Goal: Task Accomplishment & Management: Complete application form

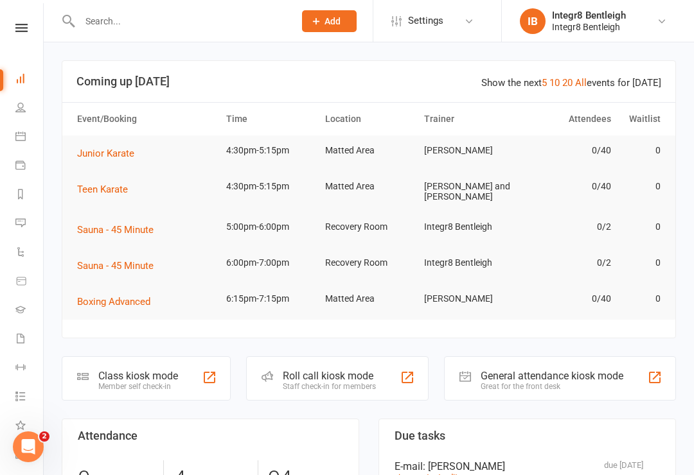
click at [150, 25] on input "text" at bounding box center [180, 21] width 209 height 18
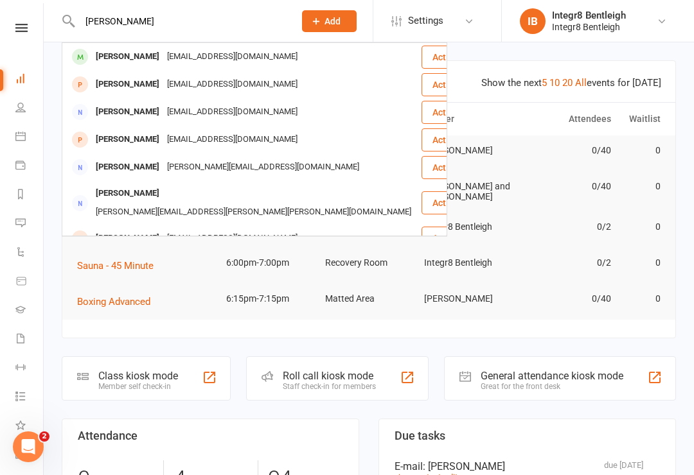
type input "[PERSON_NAME]"
click at [250, 51] on div "[EMAIL_ADDRESS][DOMAIN_NAME]" at bounding box center [232, 57] width 138 height 19
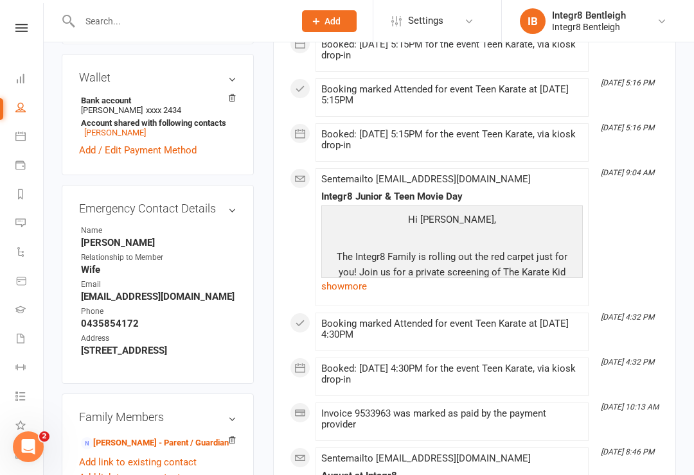
scroll to position [425, 0]
click at [140, 436] on link "[PERSON_NAME] - Parent / Guardian" at bounding box center [155, 442] width 148 height 13
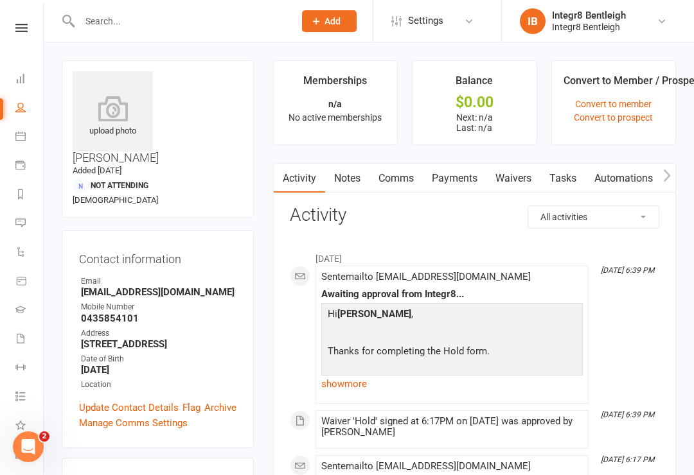
click at [514, 180] on link "Waivers" at bounding box center [513, 179] width 54 height 30
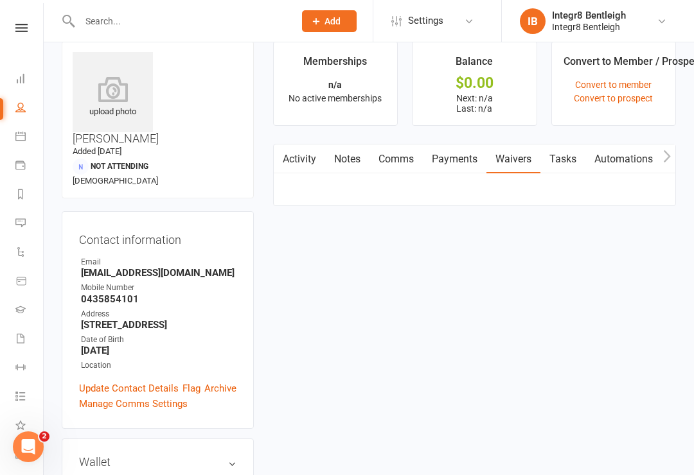
scroll to position [20, 0]
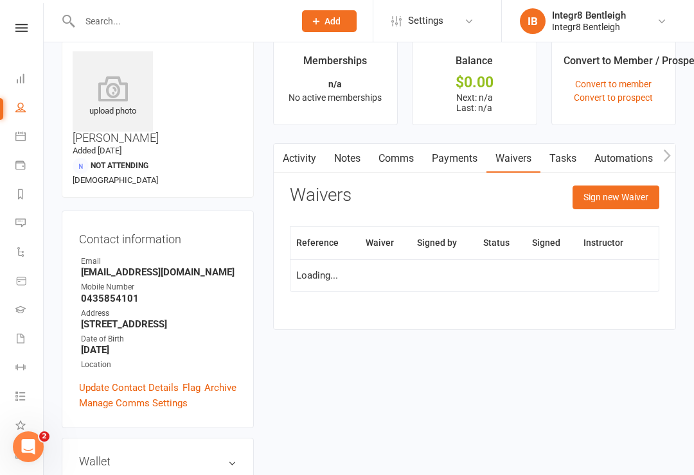
click at [613, 201] on button "Sign new Waiver" at bounding box center [615, 197] width 87 height 23
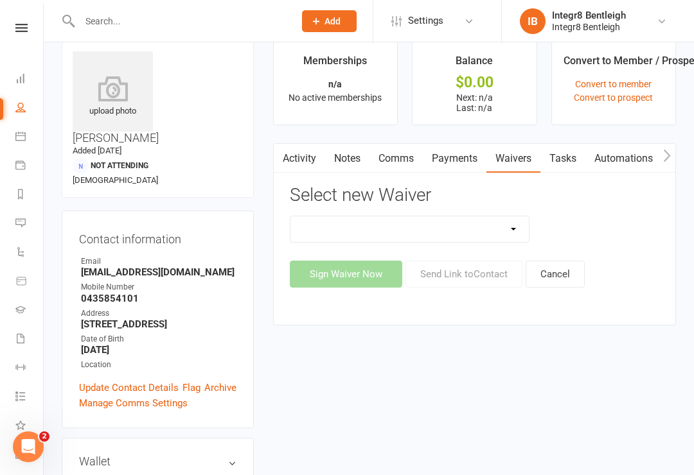
click at [458, 227] on select "10 Class Pass Cancellation Hold Membership Document Mobility Workshop No Payers…" at bounding box center [409, 229] width 239 height 26
select select "10625"
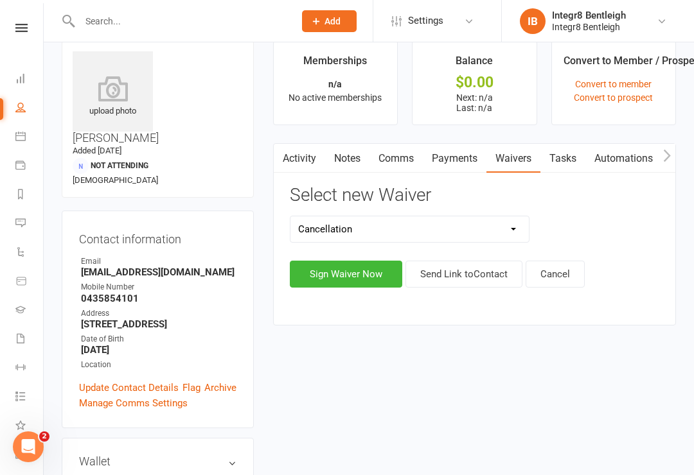
click at [344, 274] on button "Sign Waiver Now" at bounding box center [346, 274] width 112 height 27
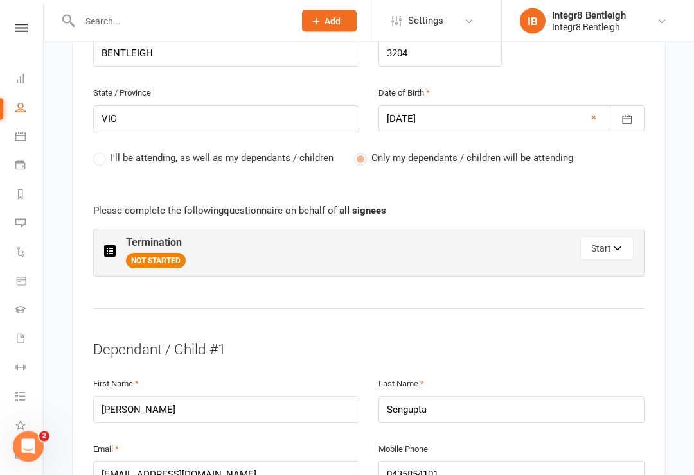
click at [609, 238] on button "Start" at bounding box center [606, 249] width 53 height 23
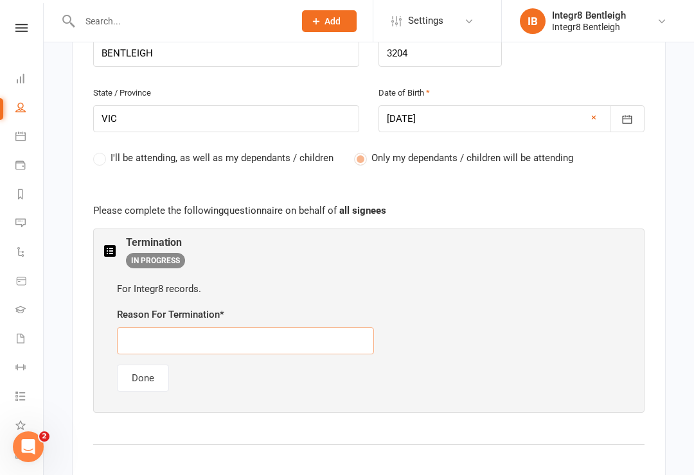
click at [324, 328] on input "text" at bounding box center [245, 341] width 257 height 27
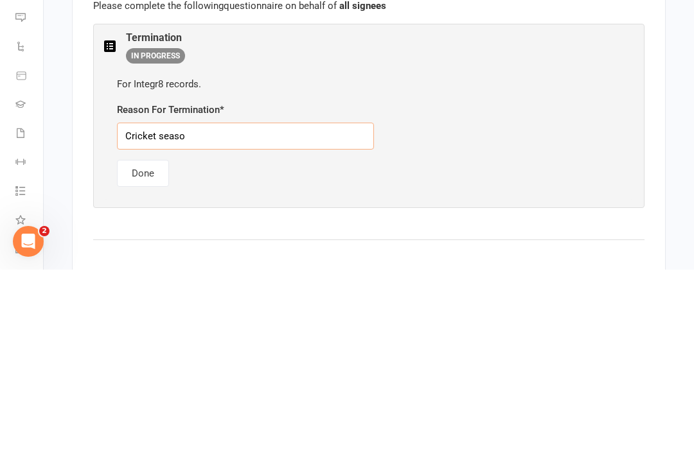
type input "Cricket season"
click at [150, 365] on button "Done" at bounding box center [143, 378] width 52 height 27
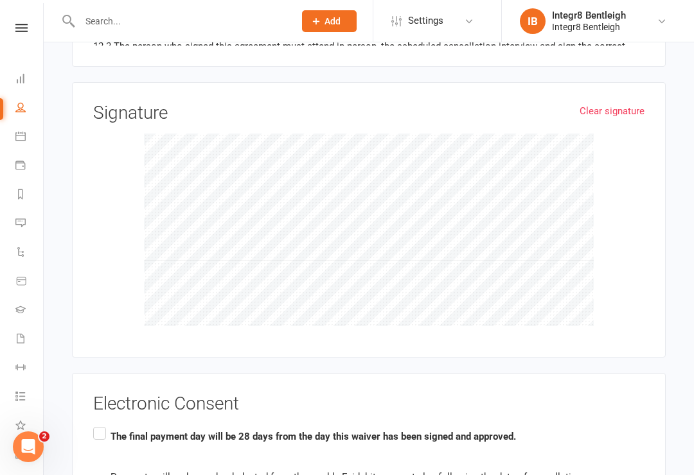
scroll to position [1486, 0]
click at [96, 423] on input "The final payment day will be 28 days from the day this waiver has been signed …" at bounding box center [97, 423] width 8 height 0
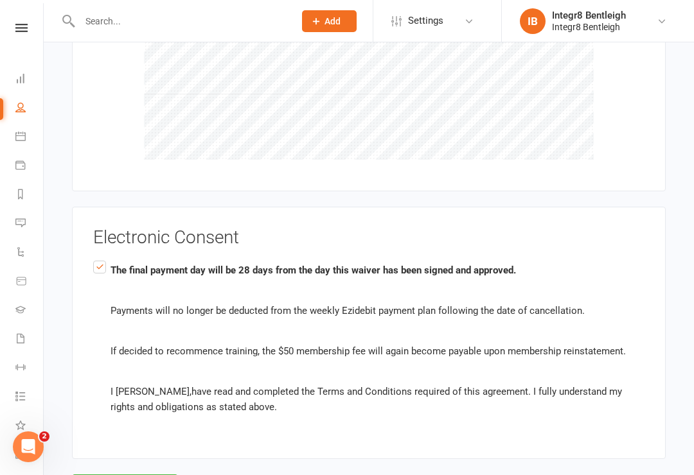
scroll to position [1684, 0]
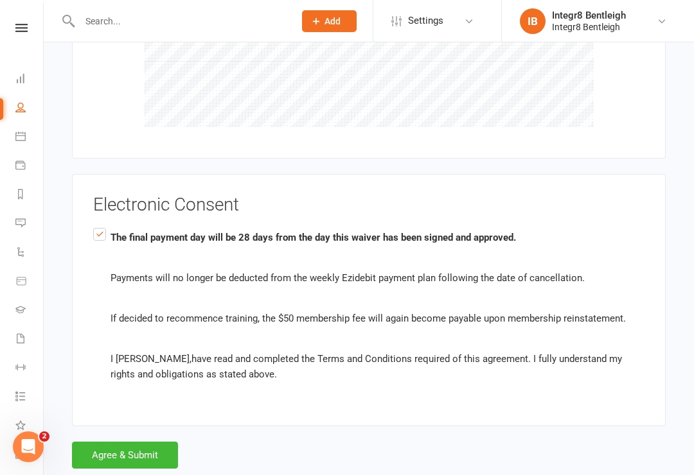
click at [131, 442] on button "Agree & Submit" at bounding box center [125, 455] width 106 height 27
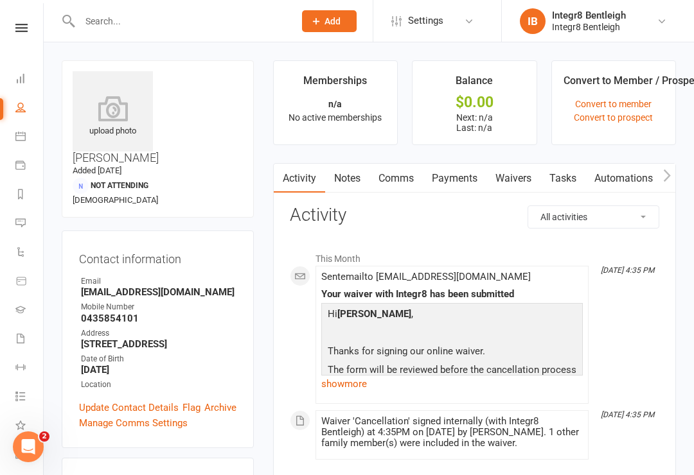
click at [154, 416] on link "Manage Comms Settings" at bounding box center [133, 423] width 109 height 15
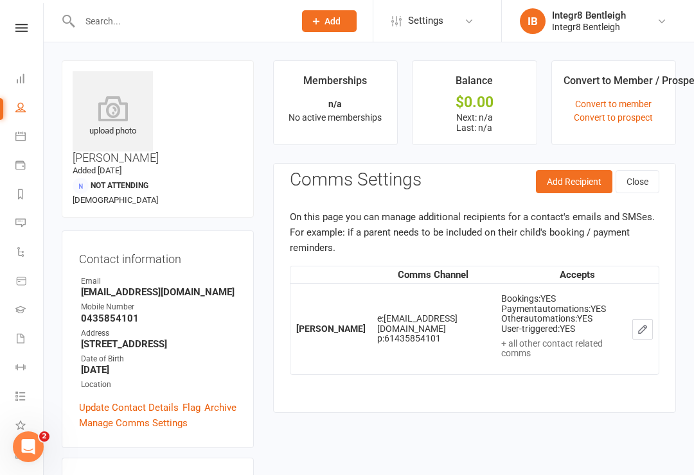
click at [643, 179] on button "Close" at bounding box center [637, 181] width 44 height 23
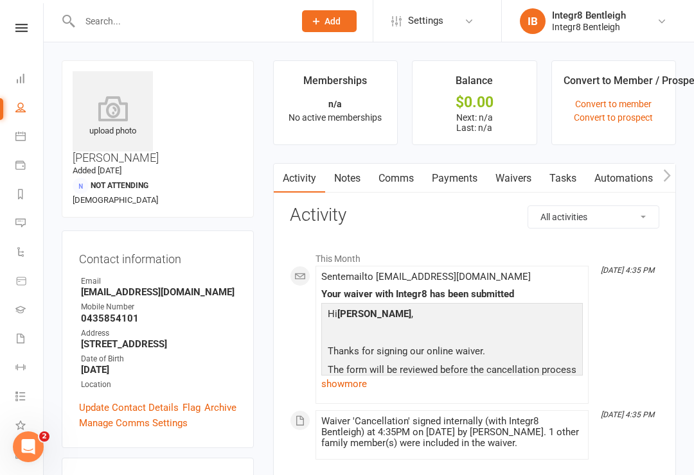
click at [133, 400] on link "Update Contact Details" at bounding box center [129, 407] width 100 height 15
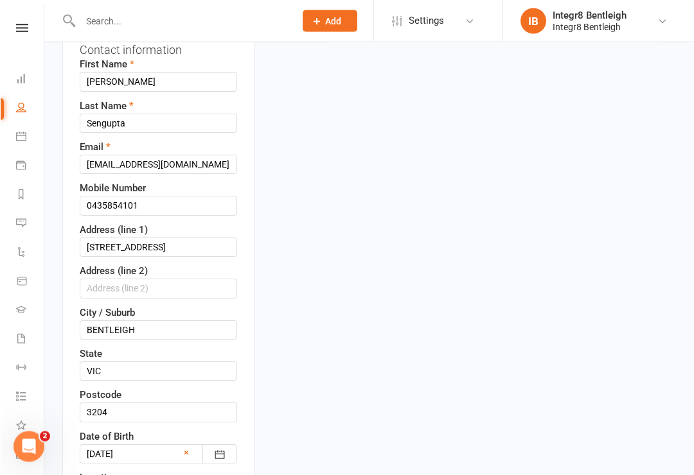
scroll to position [209, 0]
click at [188, 238] on input "[STREET_ADDRESS]" at bounding box center [157, 247] width 157 height 19
type input "2"
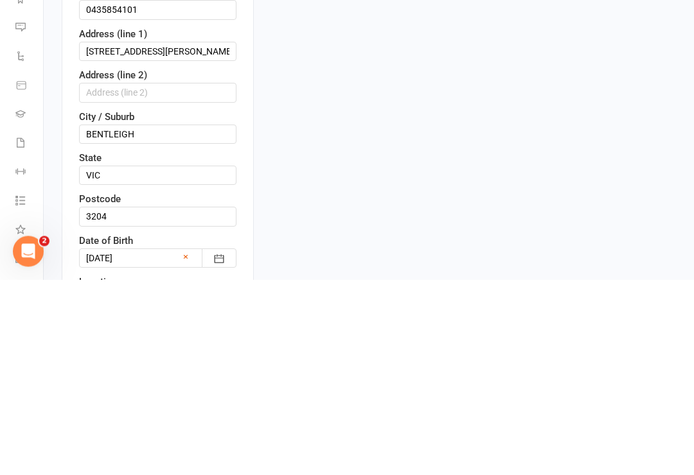
scroll to position [405, 0]
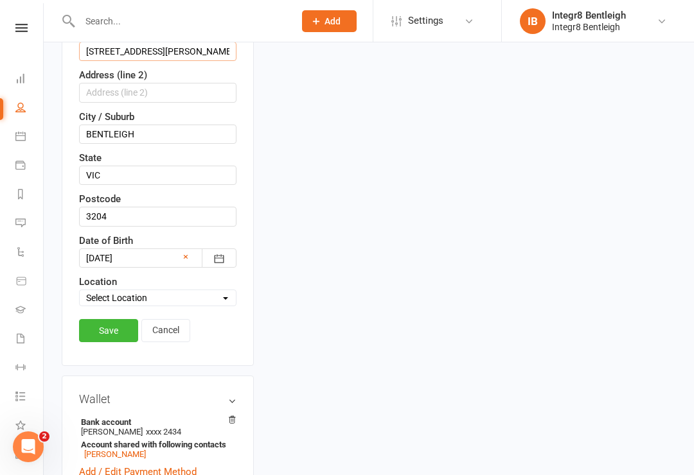
type input "[STREET_ADDRESS][PERSON_NAME]"
click at [113, 319] on link "Save" at bounding box center [108, 330] width 59 height 23
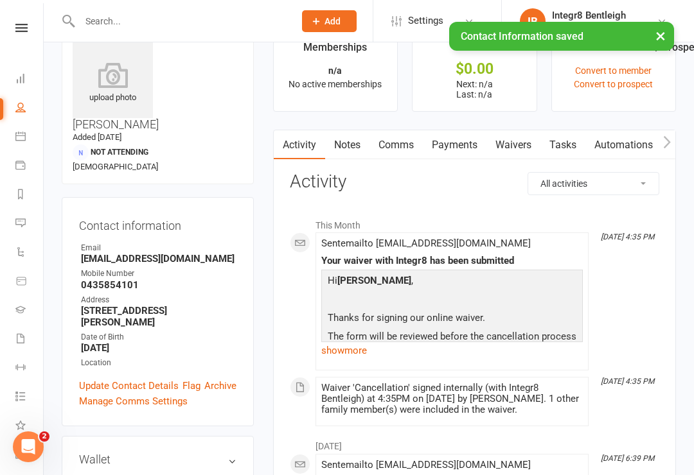
scroll to position [0, 0]
